Goal: Transaction & Acquisition: Purchase product/service

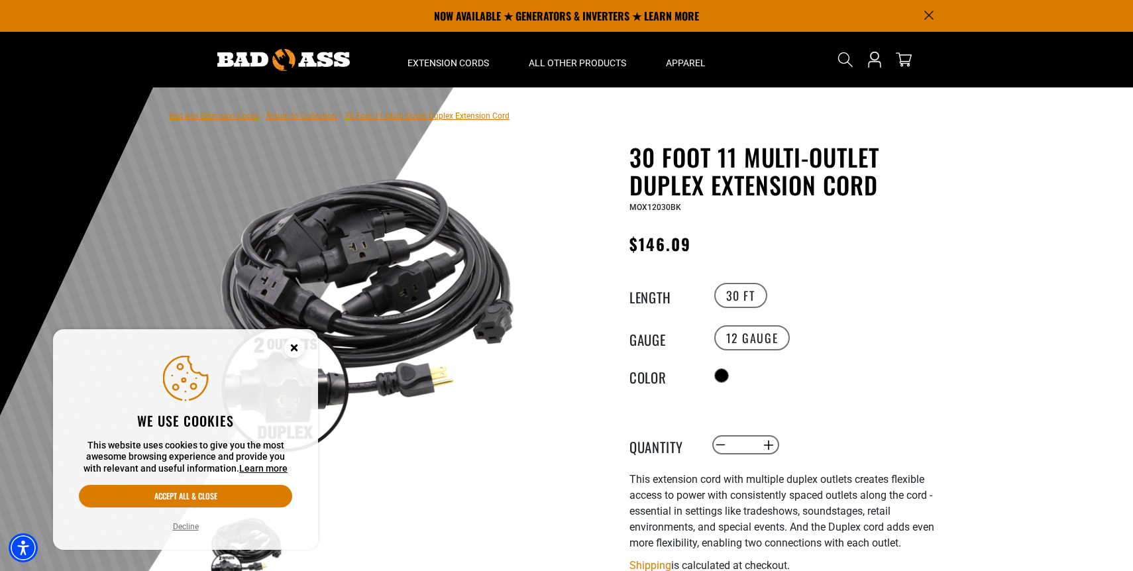
click at [294, 347] on icon "Cookie Consent" at bounding box center [294, 347] width 5 height 5
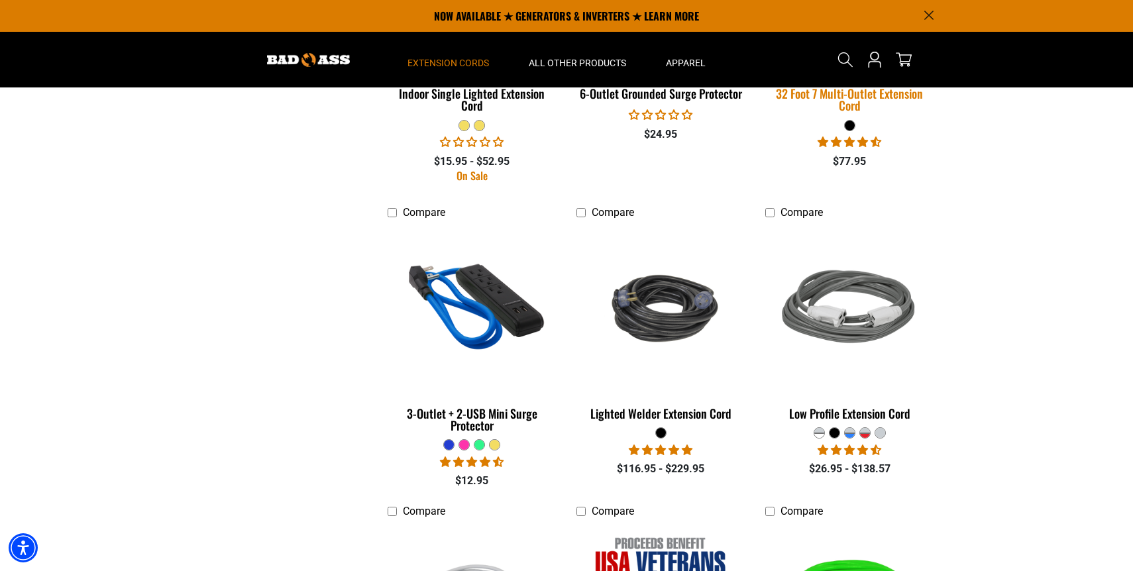
scroll to position [1967, 0]
